Goal: Information Seeking & Learning: Learn about a topic

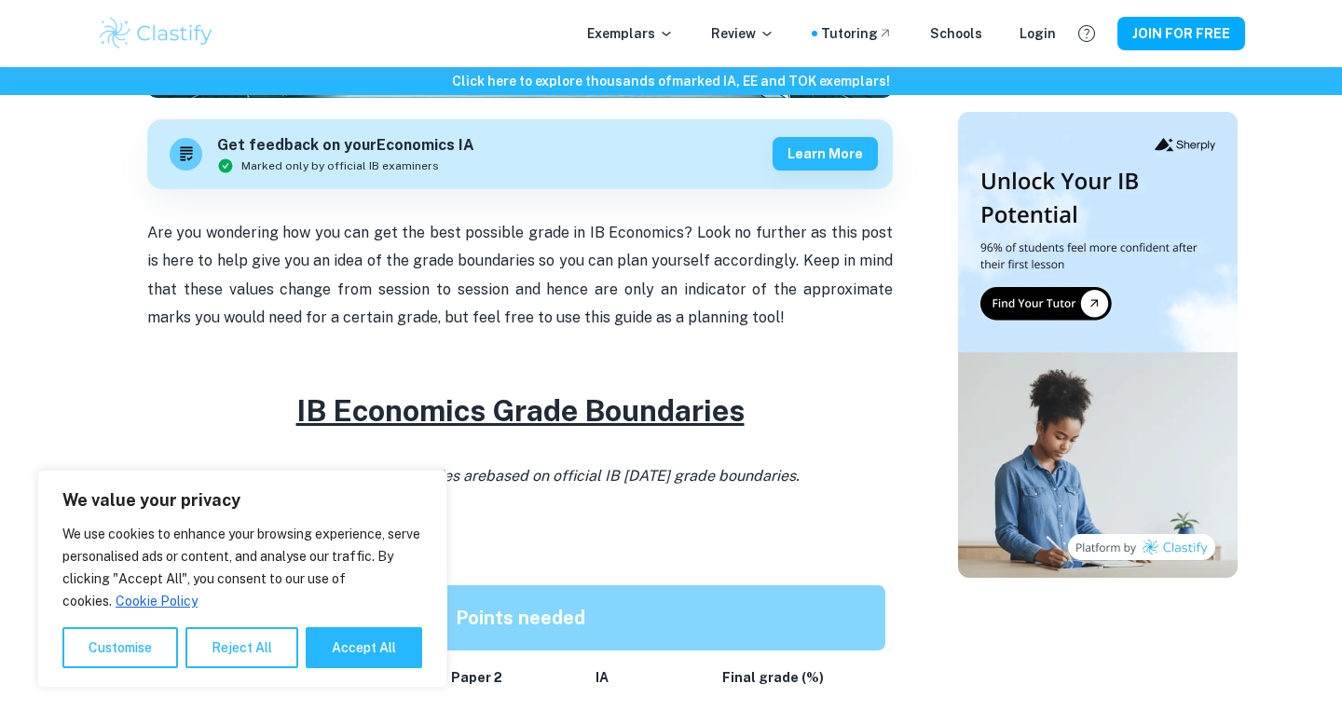
scroll to position [611, 0]
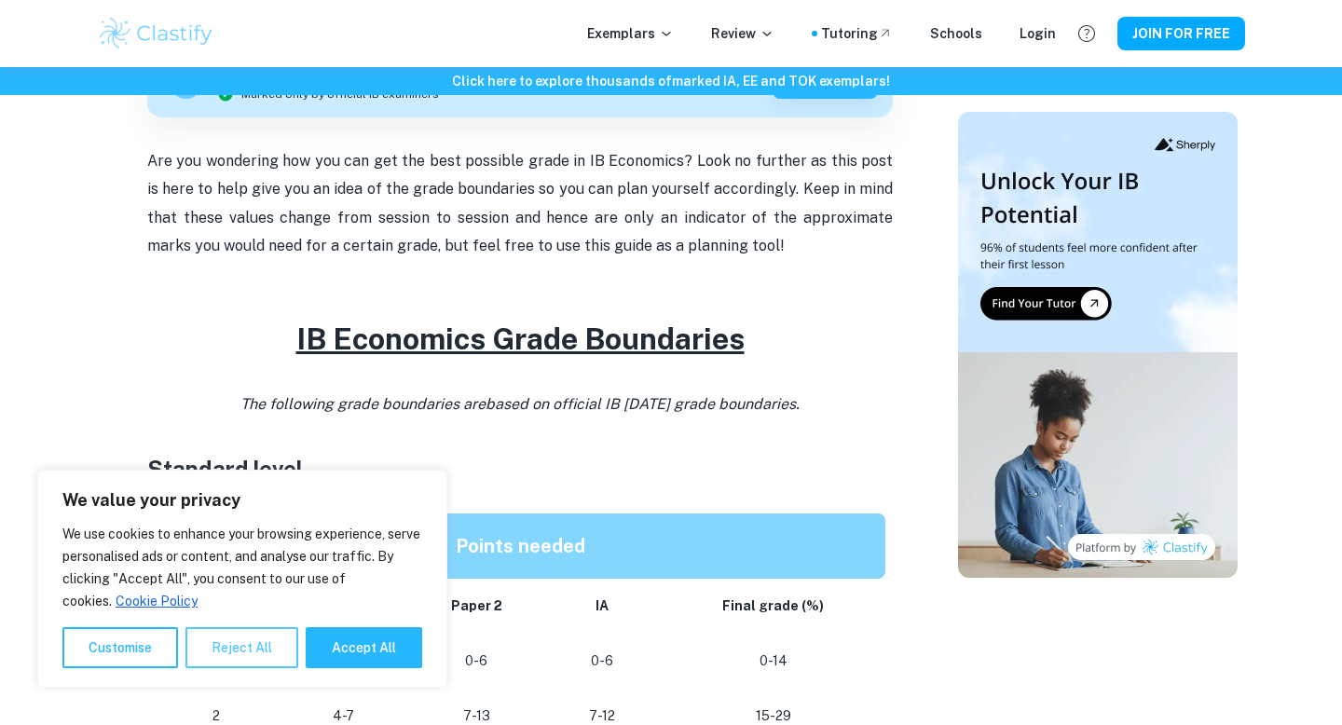
click at [269, 642] on button "Reject All" at bounding box center [241, 647] width 113 height 41
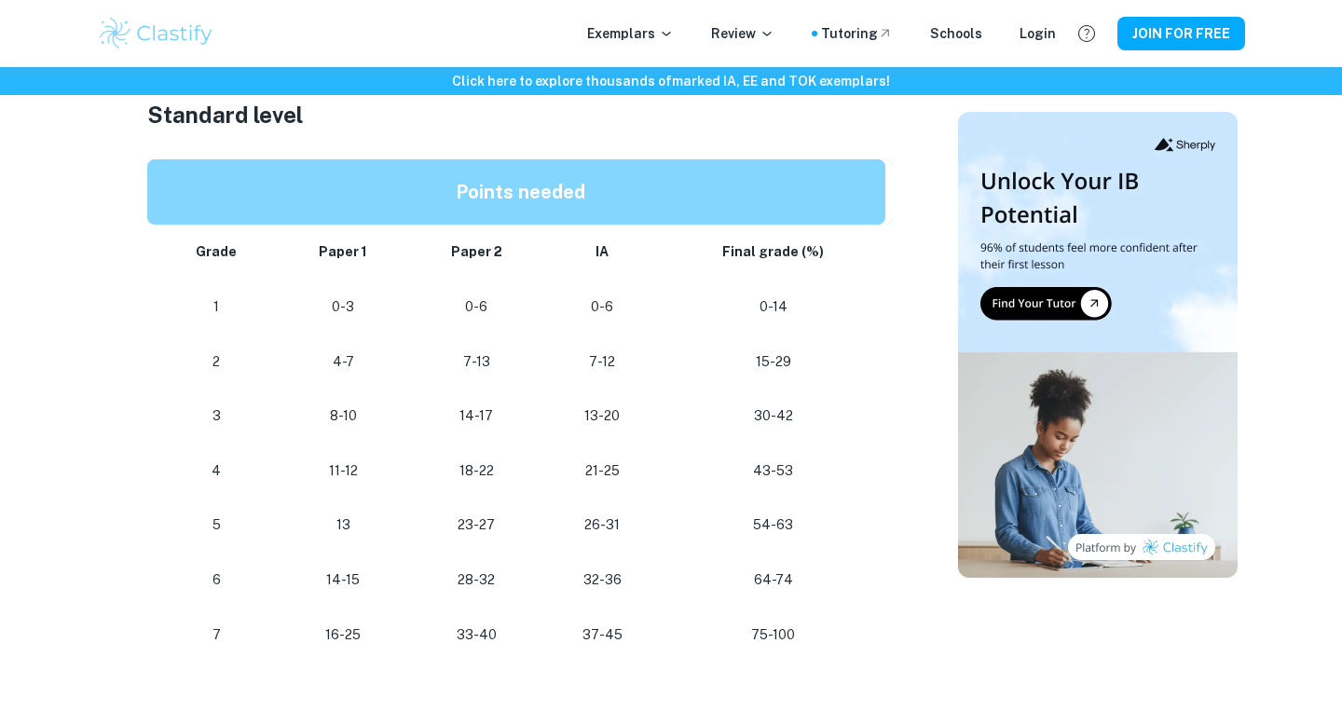
scroll to position [968, 0]
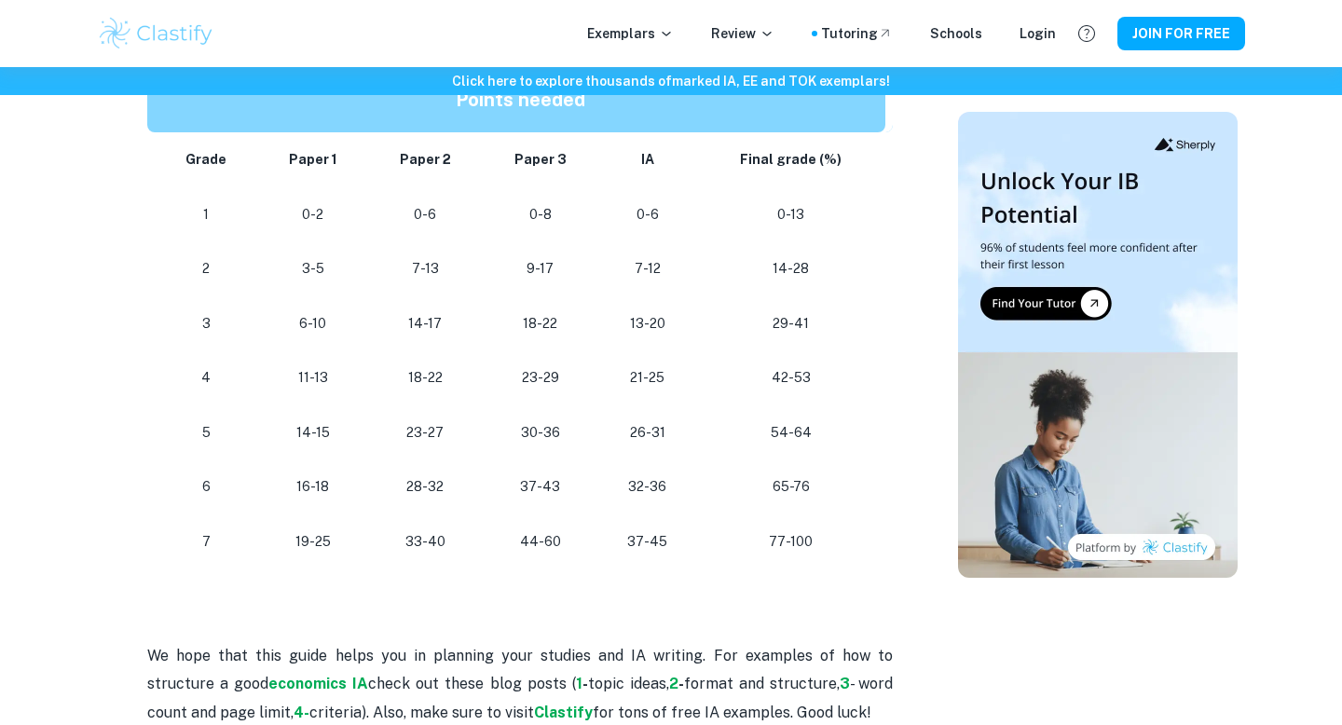
scroll to position [1686, 0]
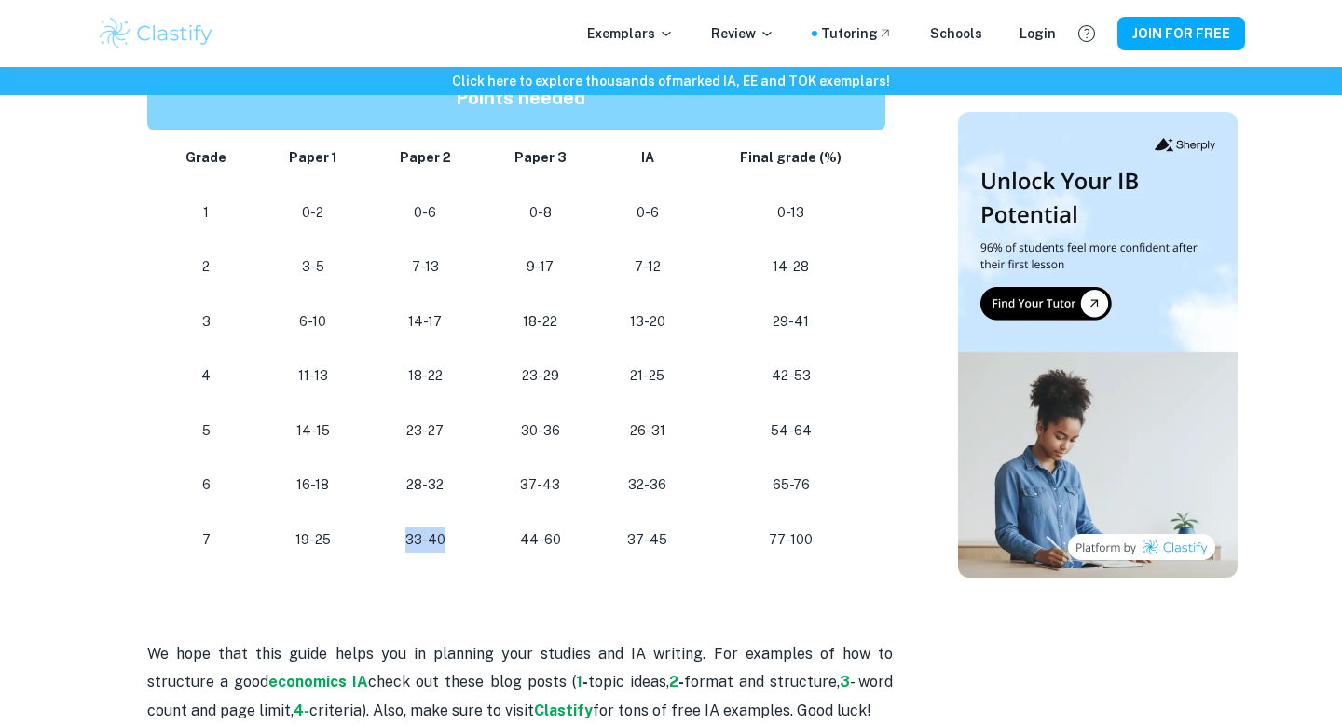
drag, startPoint x: 408, startPoint y: 542, endPoint x: 451, endPoint y: 542, distance: 42.9
click at [451, 542] on p "33-40" at bounding box center [425, 540] width 85 height 25
click at [398, 542] on p "33-40" at bounding box center [425, 540] width 85 height 25
drag, startPoint x: 800, startPoint y: 536, endPoint x: 813, endPoint y: 536, distance: 13.0
click at [813, 536] on p "77-100" at bounding box center [791, 540] width 158 height 25
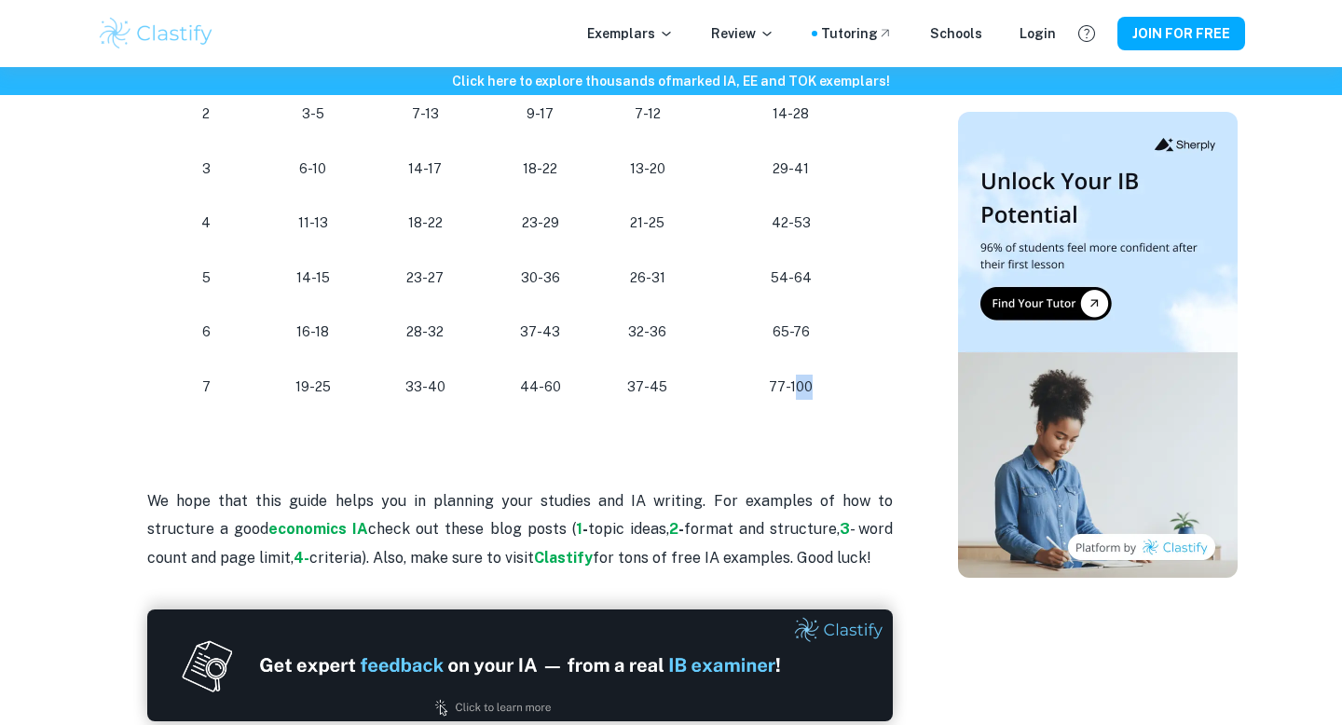
scroll to position [1776, 0]
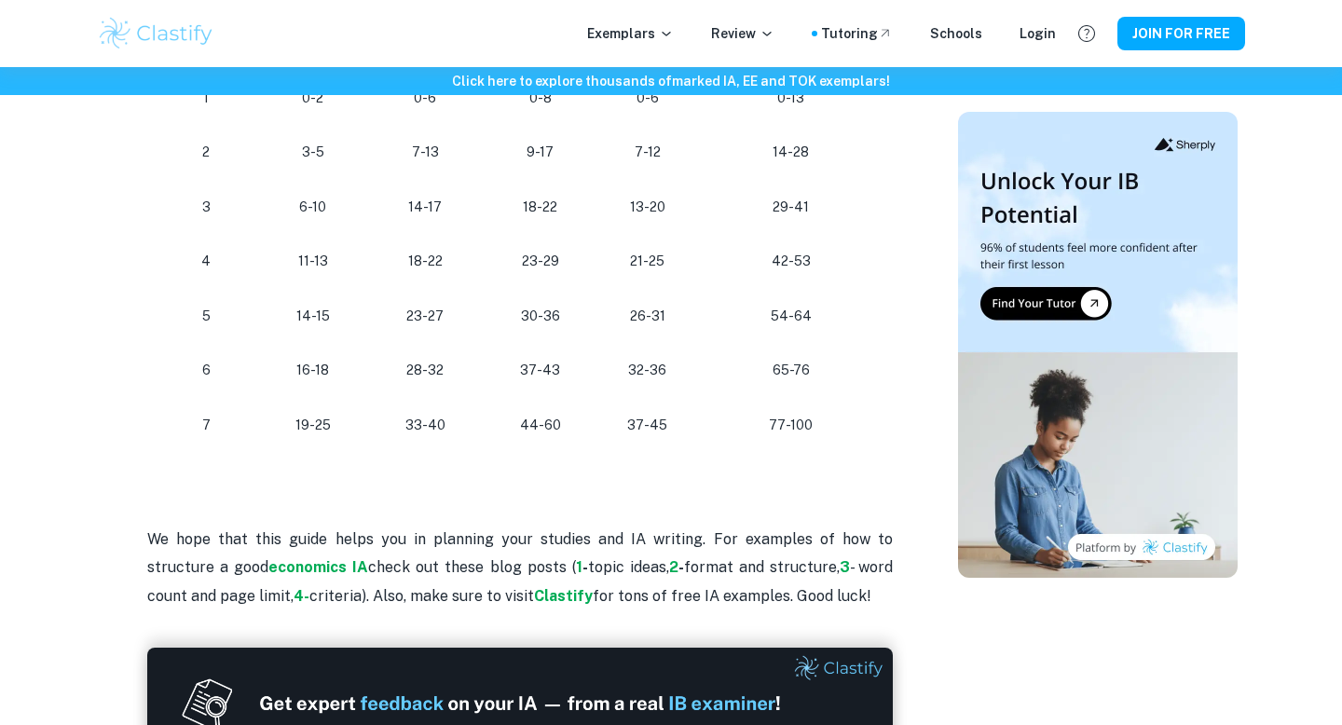
click at [806, 471] on h2 at bounding box center [520, 475] width 746 height 45
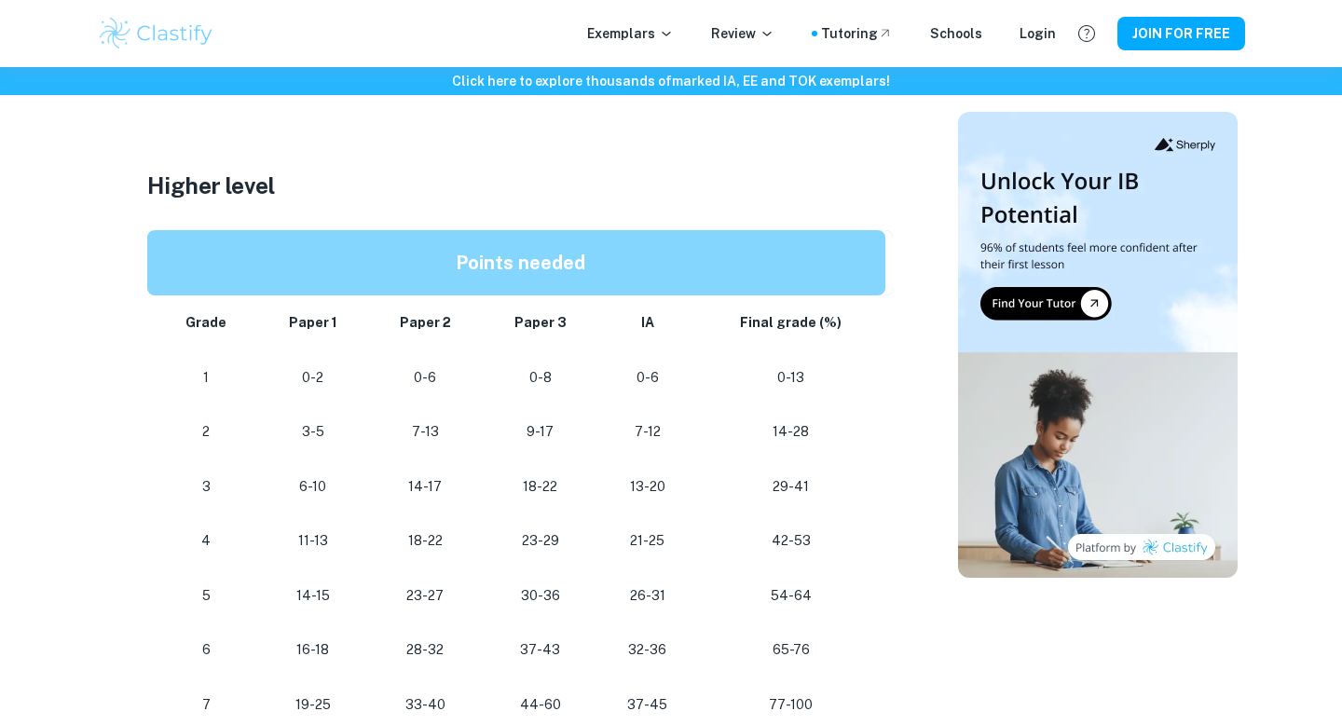
scroll to position [1541, 0]
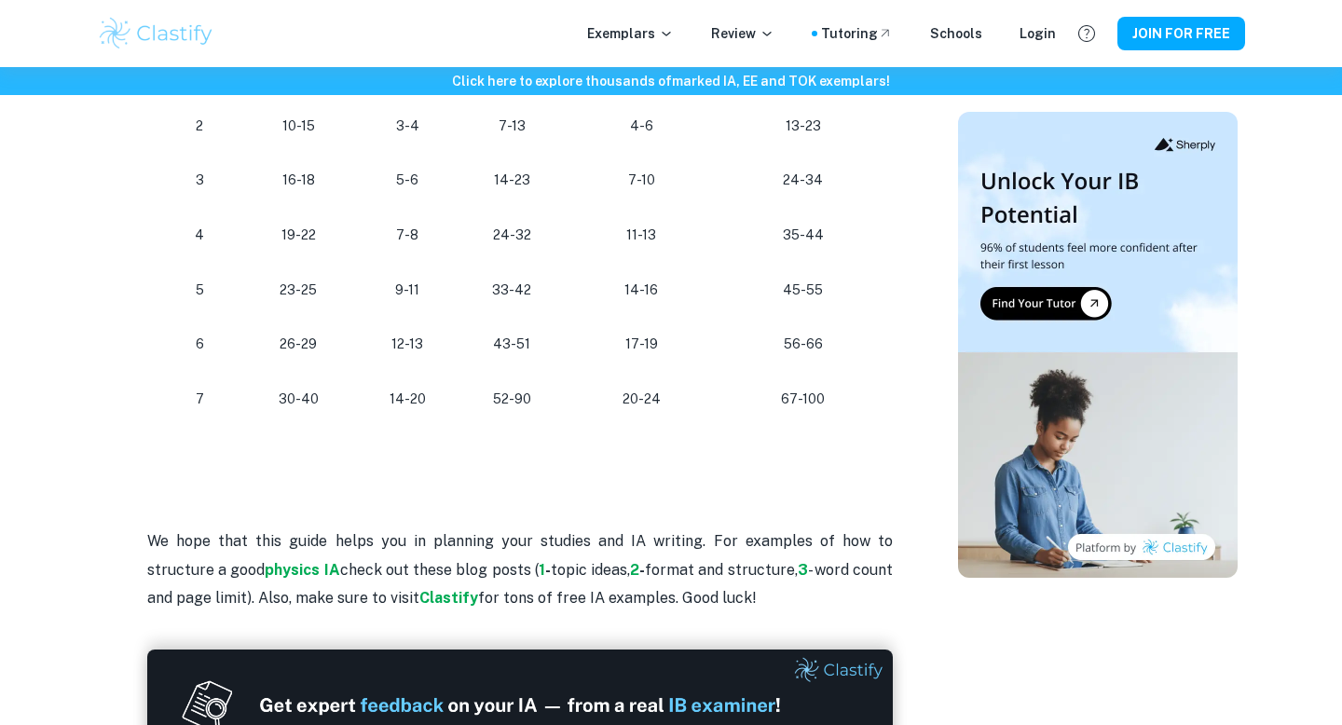
scroll to position [1856, 0]
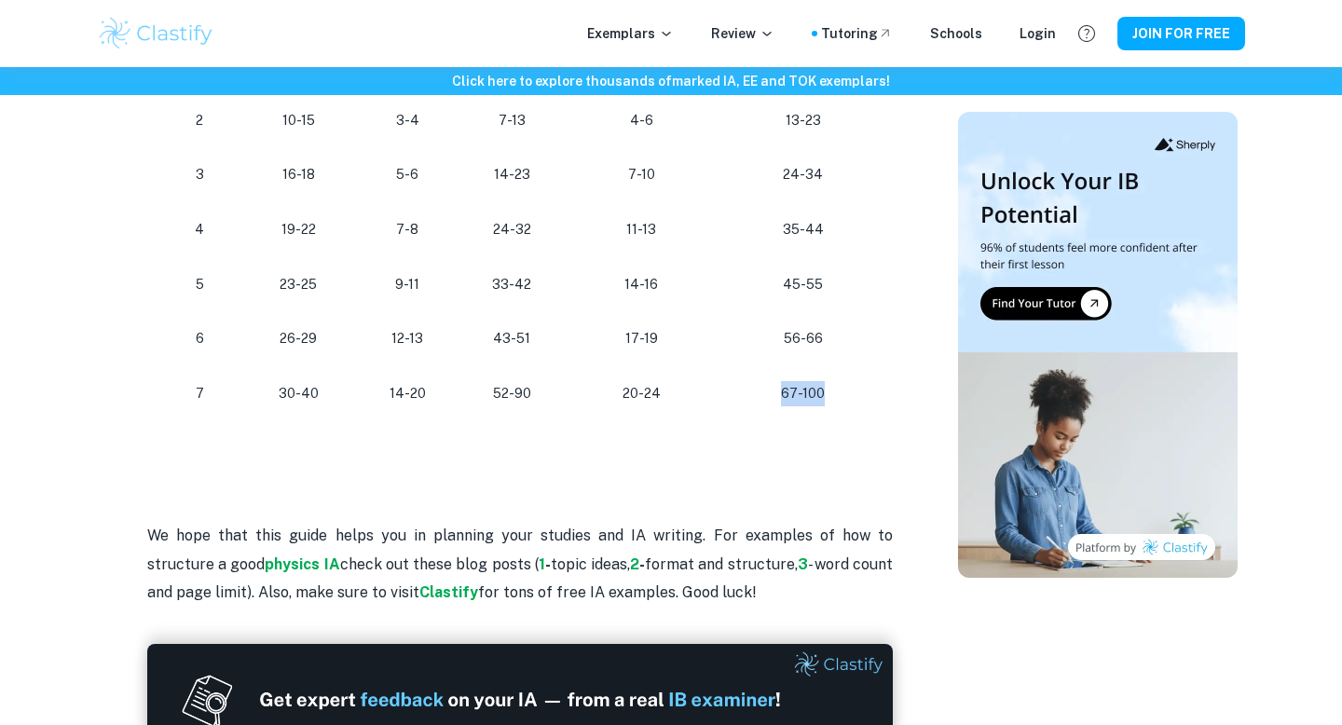
drag, startPoint x: 836, startPoint y: 396, endPoint x: 725, endPoint y: 396, distance: 110.9
click at [726, 396] on td "67-100" at bounding box center [806, 393] width 172 height 55
click at [767, 396] on p "67-100" at bounding box center [802, 393] width 135 height 25
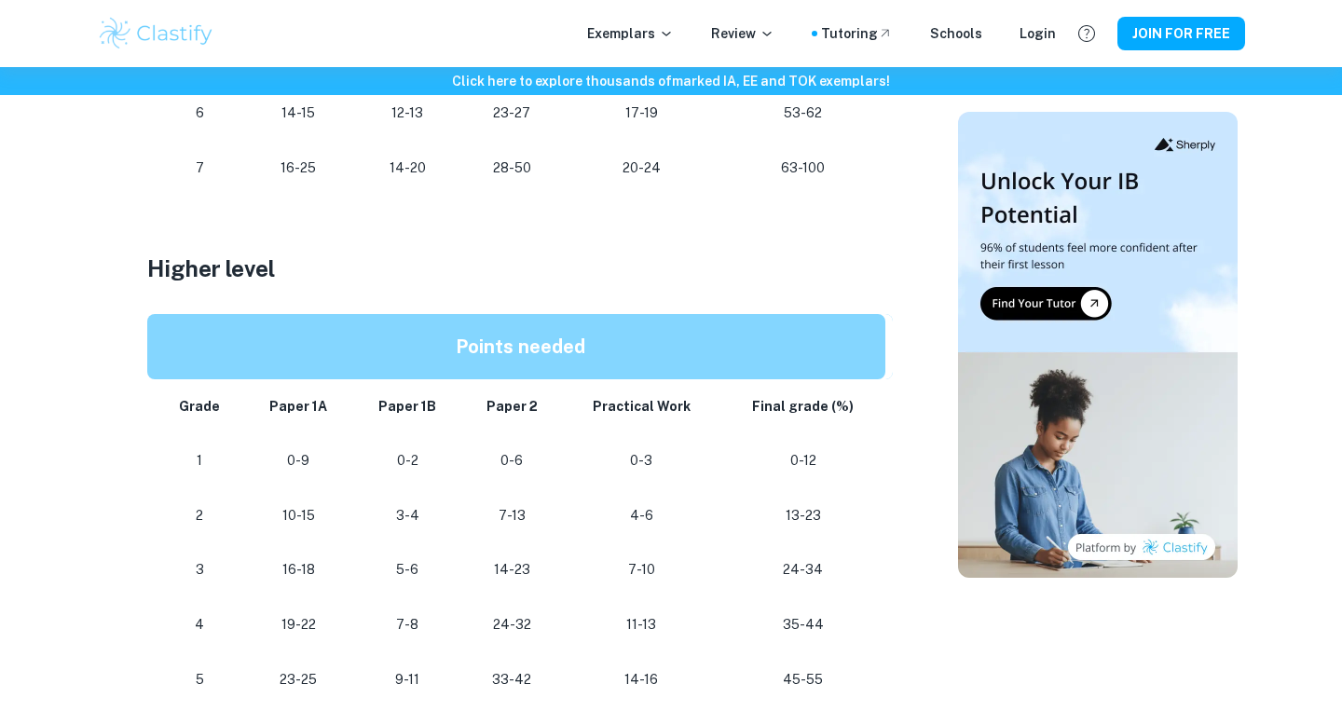
scroll to position [1461, 0]
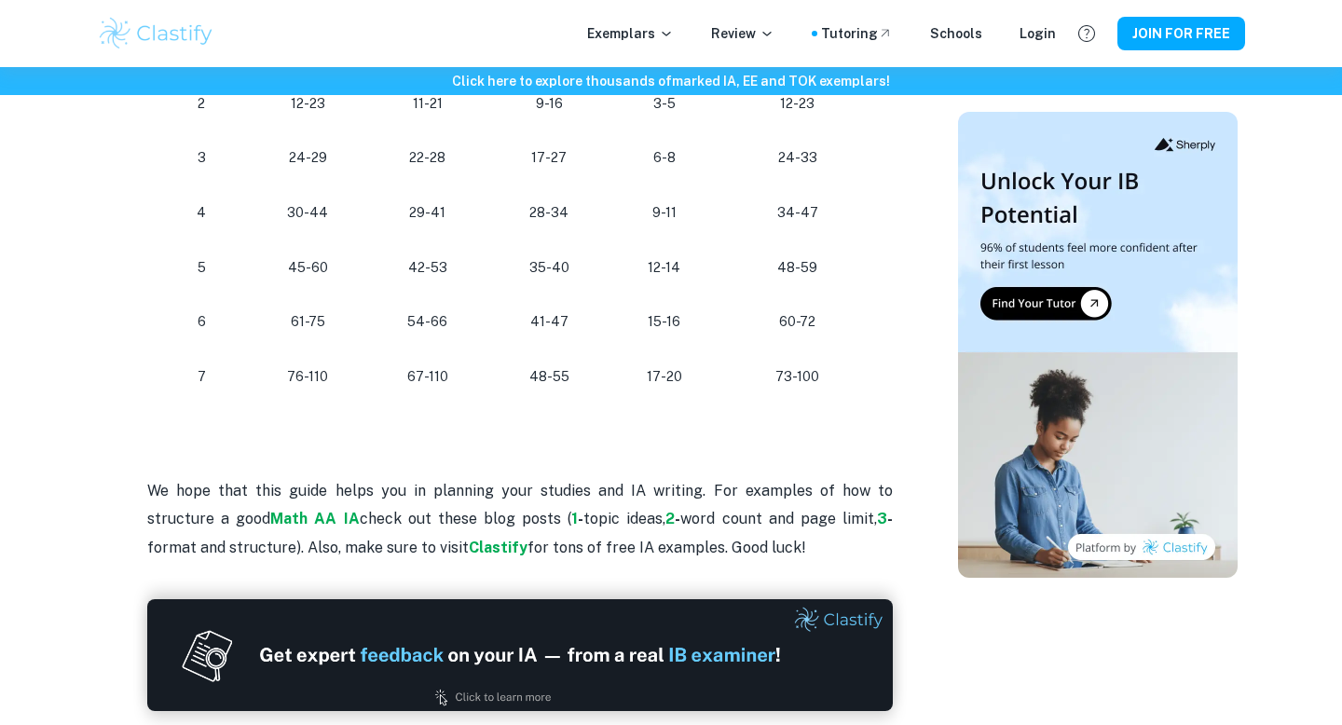
scroll to position [1833, 0]
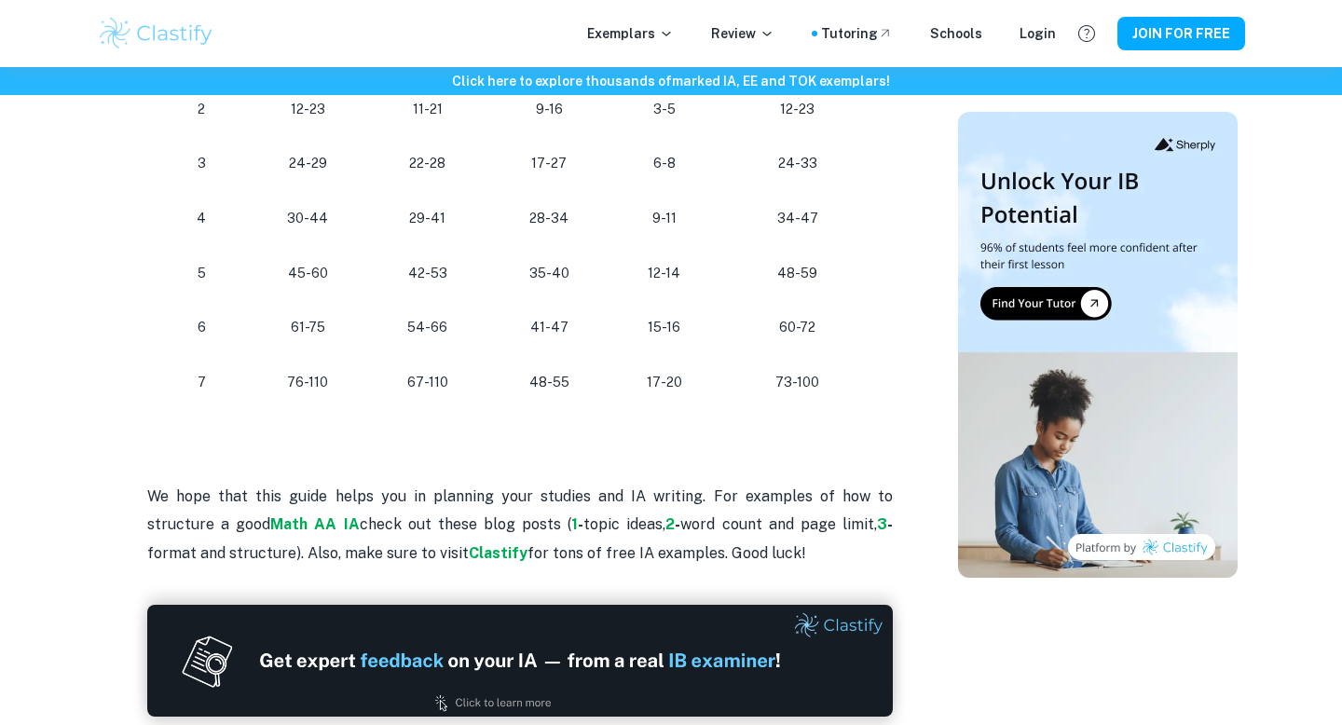
click at [799, 389] on p "73-100" at bounding box center [798, 382] width 129 height 25
click at [799, 425] on h2 at bounding box center [520, 431] width 746 height 45
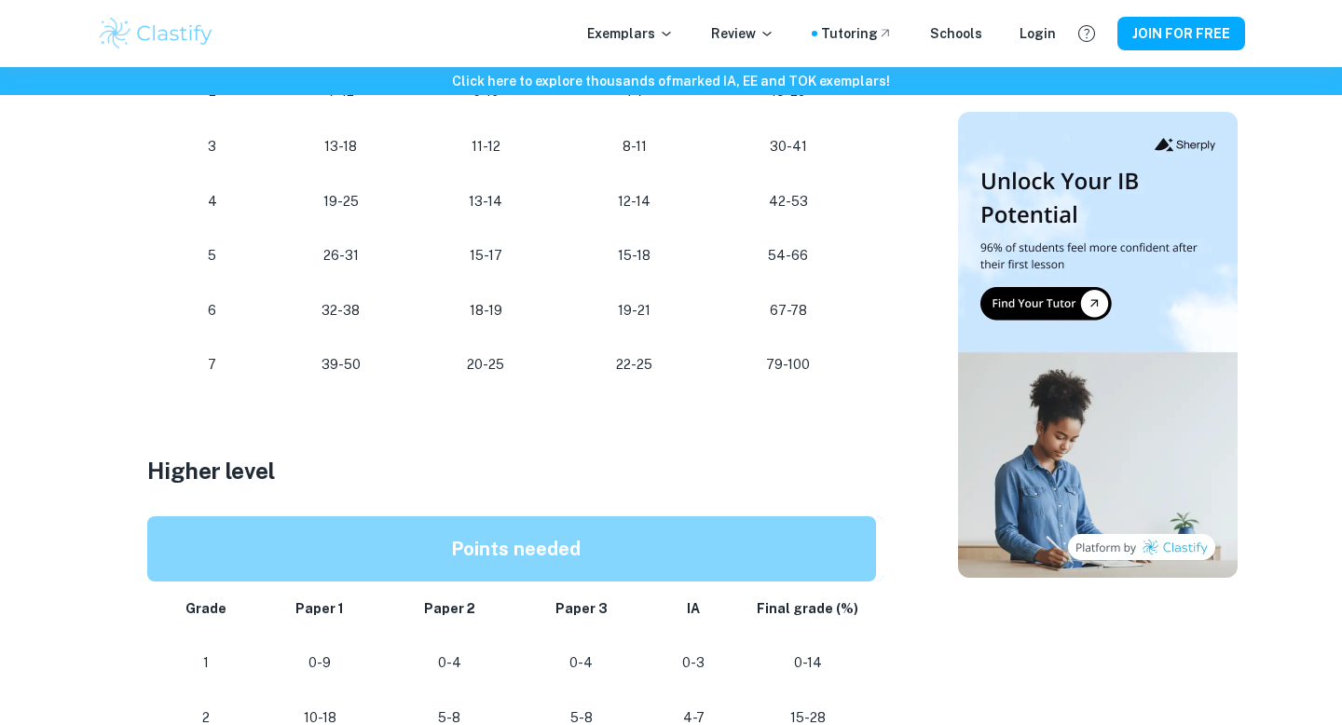
scroll to position [1094, 0]
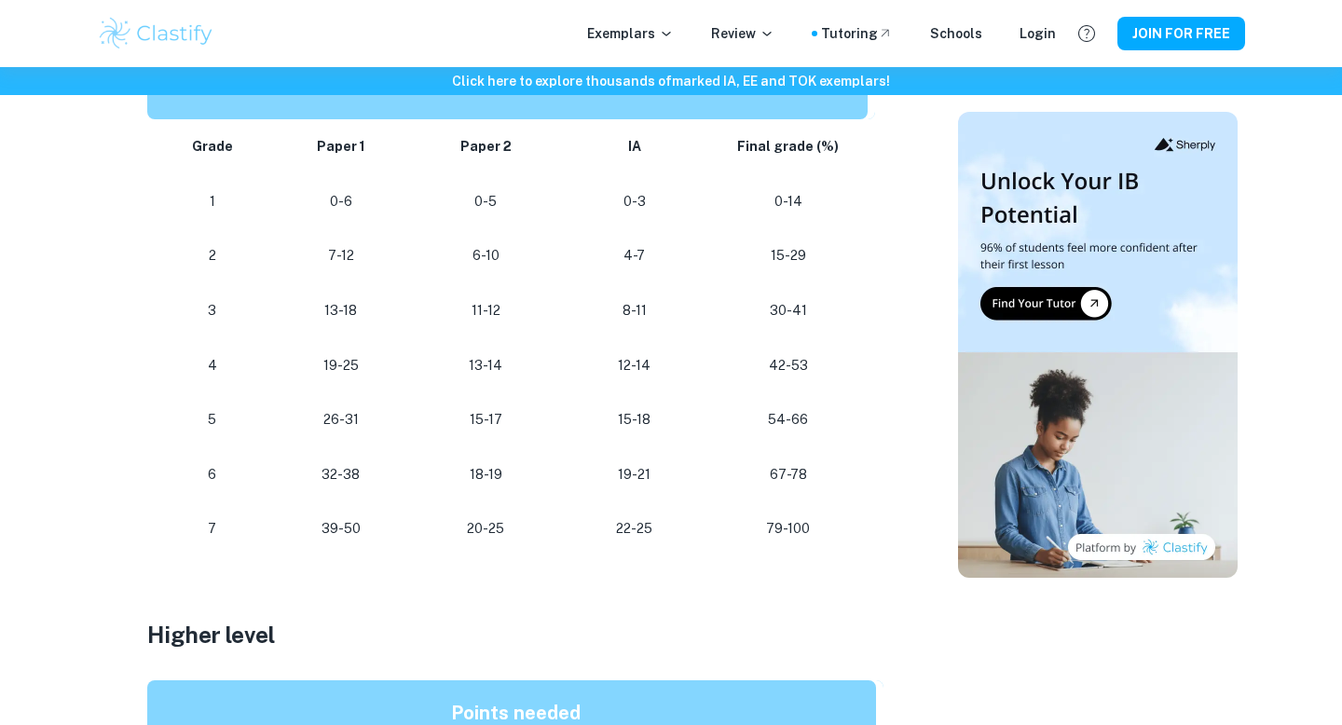
click at [795, 531] on p "79-100" at bounding box center [788, 528] width 129 height 25
click at [785, 531] on p "79-100" at bounding box center [788, 528] width 129 height 25
click at [780, 530] on p "79-100" at bounding box center [788, 528] width 129 height 25
